Goal: Navigation & Orientation: Find specific page/section

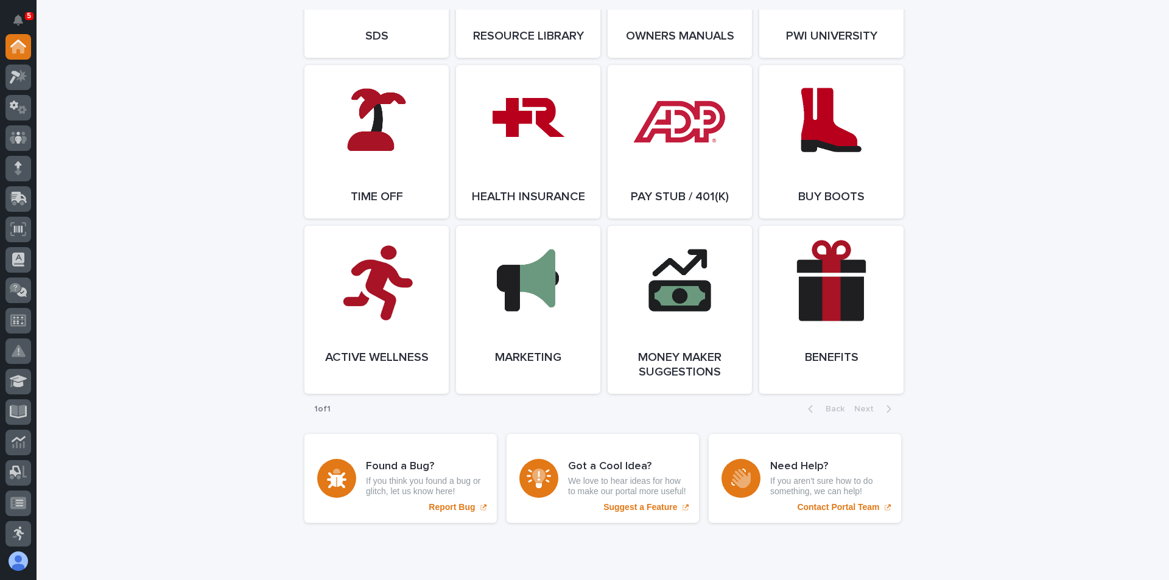
scroll to position [2253, 0]
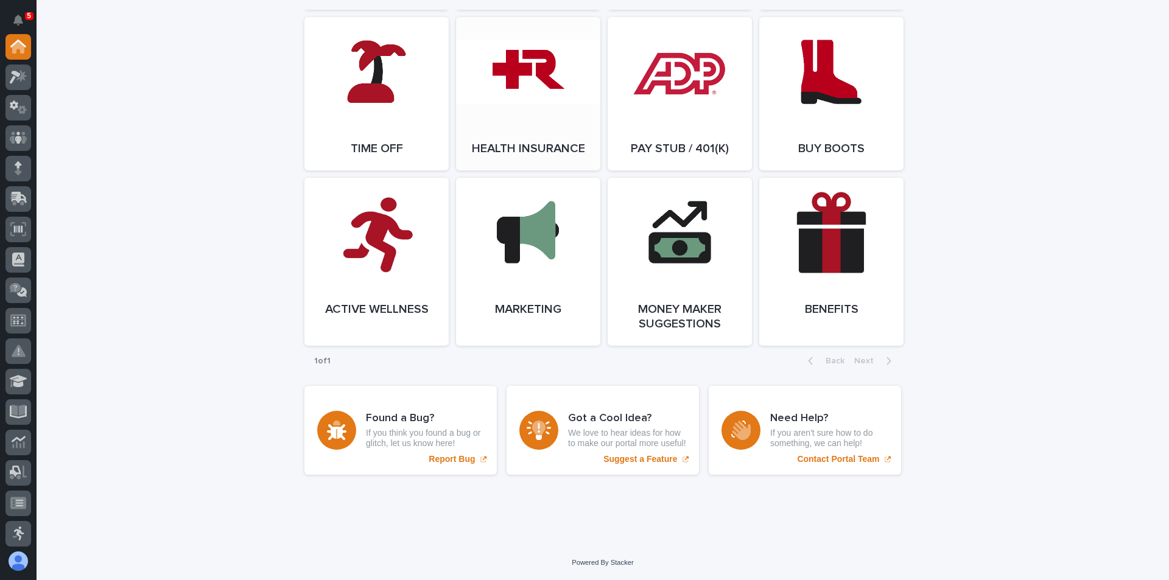
click at [535, 136] on link "Open Link" at bounding box center [528, 93] width 144 height 153
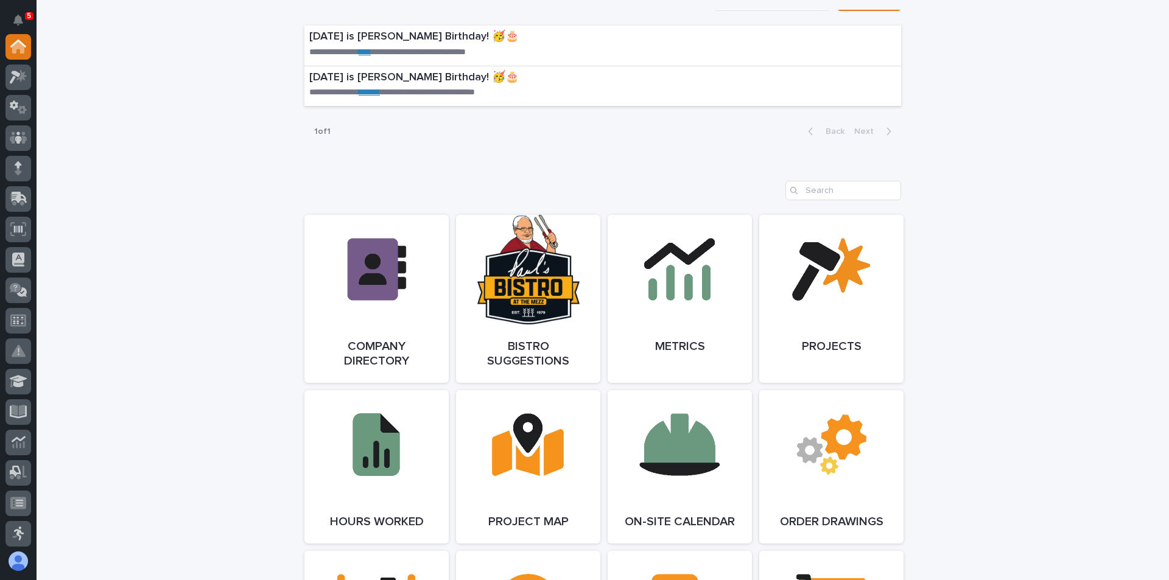
scroll to position [852, 0]
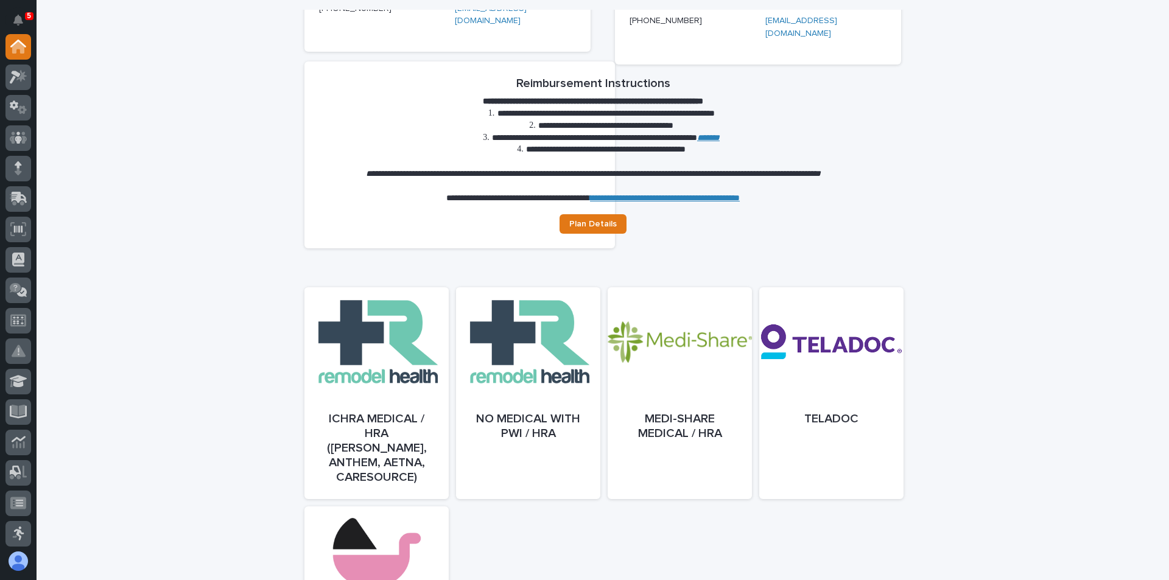
scroll to position [365, 0]
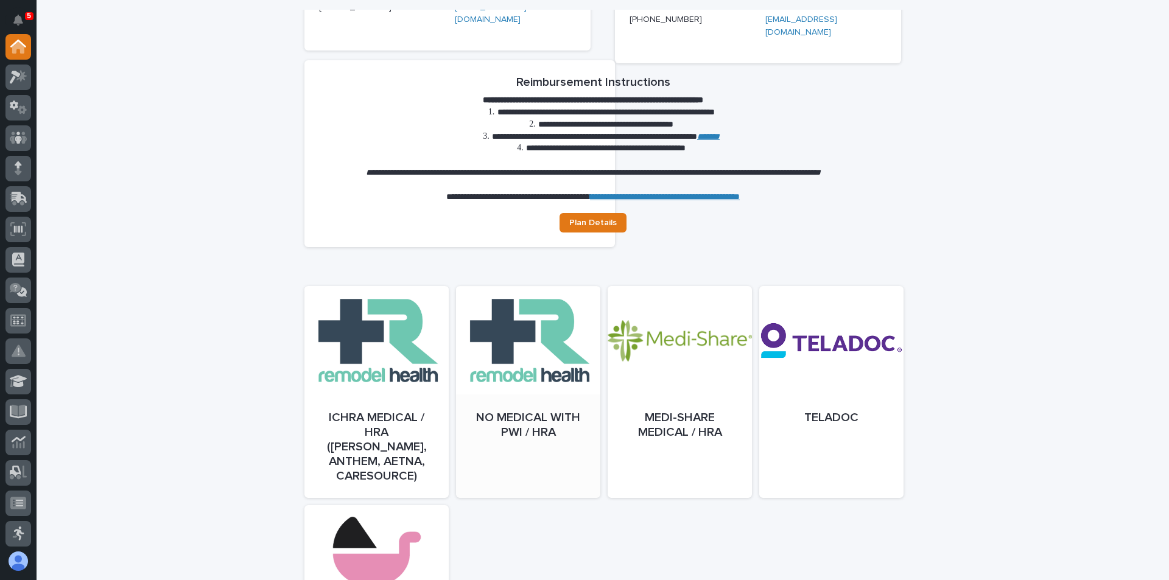
click at [562, 365] on div at bounding box center [528, 404] width 144 height 212
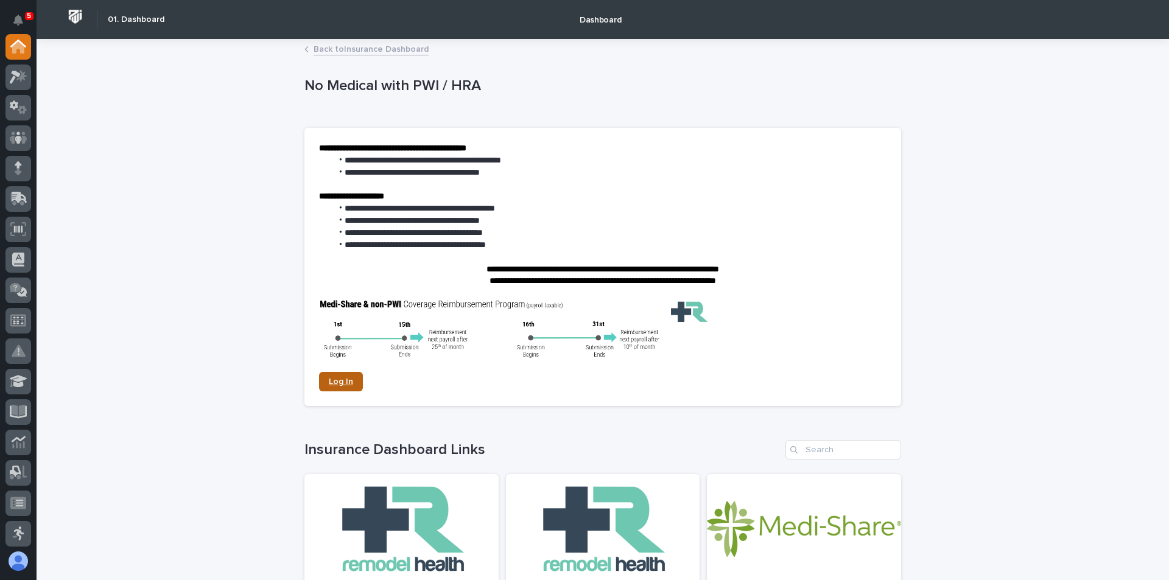
click at [348, 382] on link "Log In" at bounding box center [341, 381] width 44 height 19
